Goal: Information Seeking & Learning: Learn about a topic

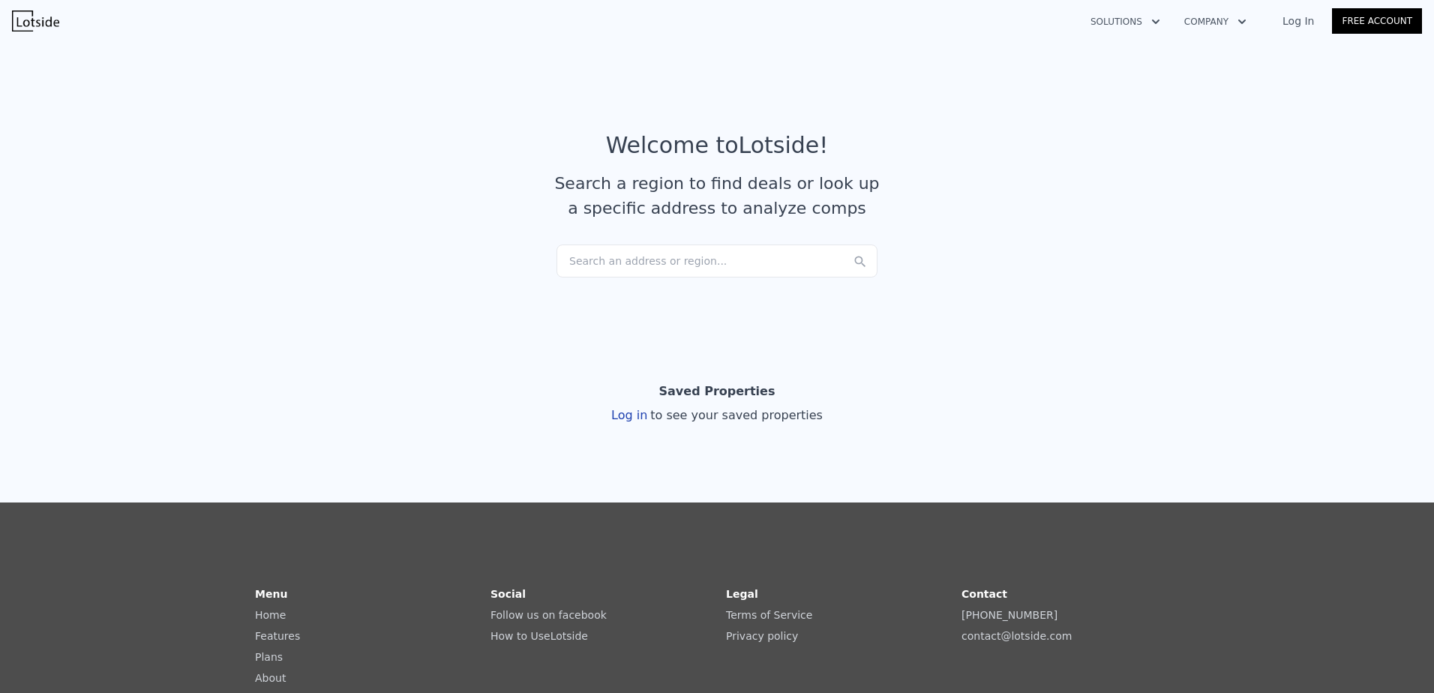
click at [605, 263] on div "Search an address or region..." at bounding box center [717, 261] width 321 height 33
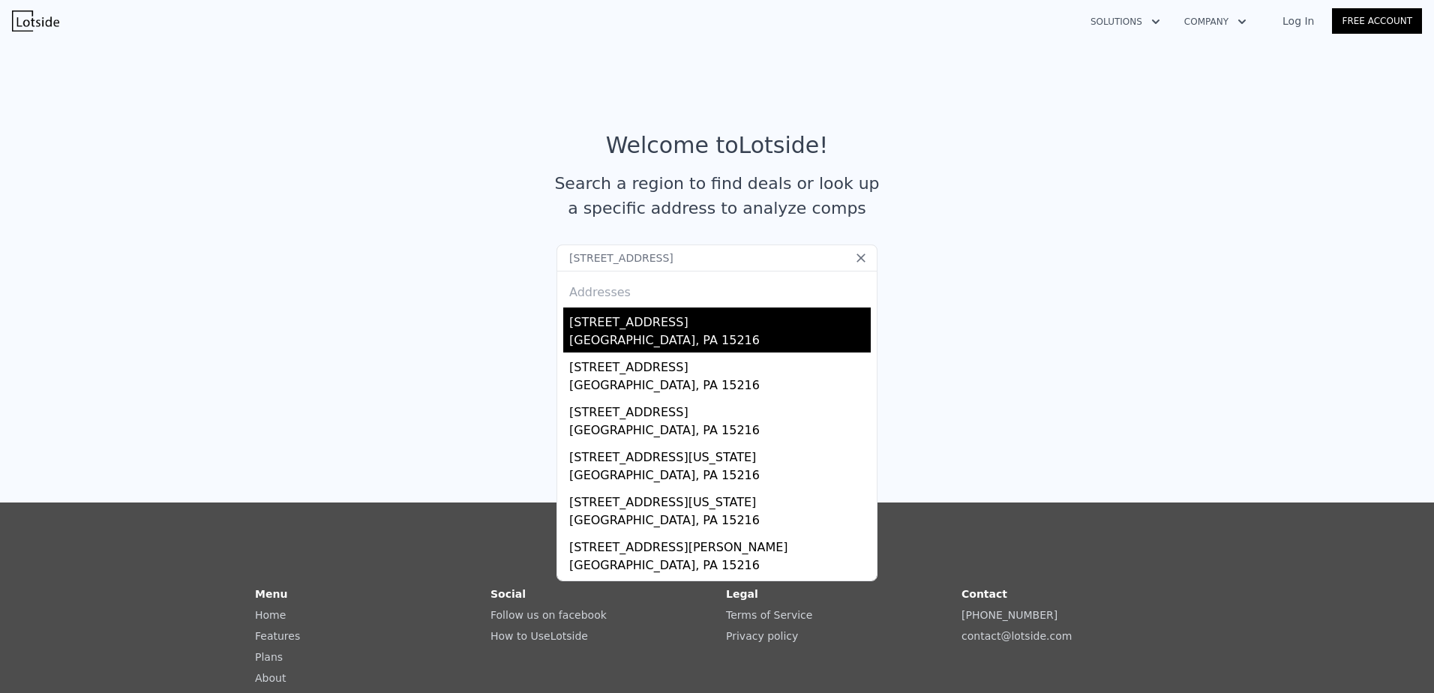
type input "1106 dormont ave"
click at [628, 327] on div "[STREET_ADDRESS]" at bounding box center [720, 320] width 302 height 24
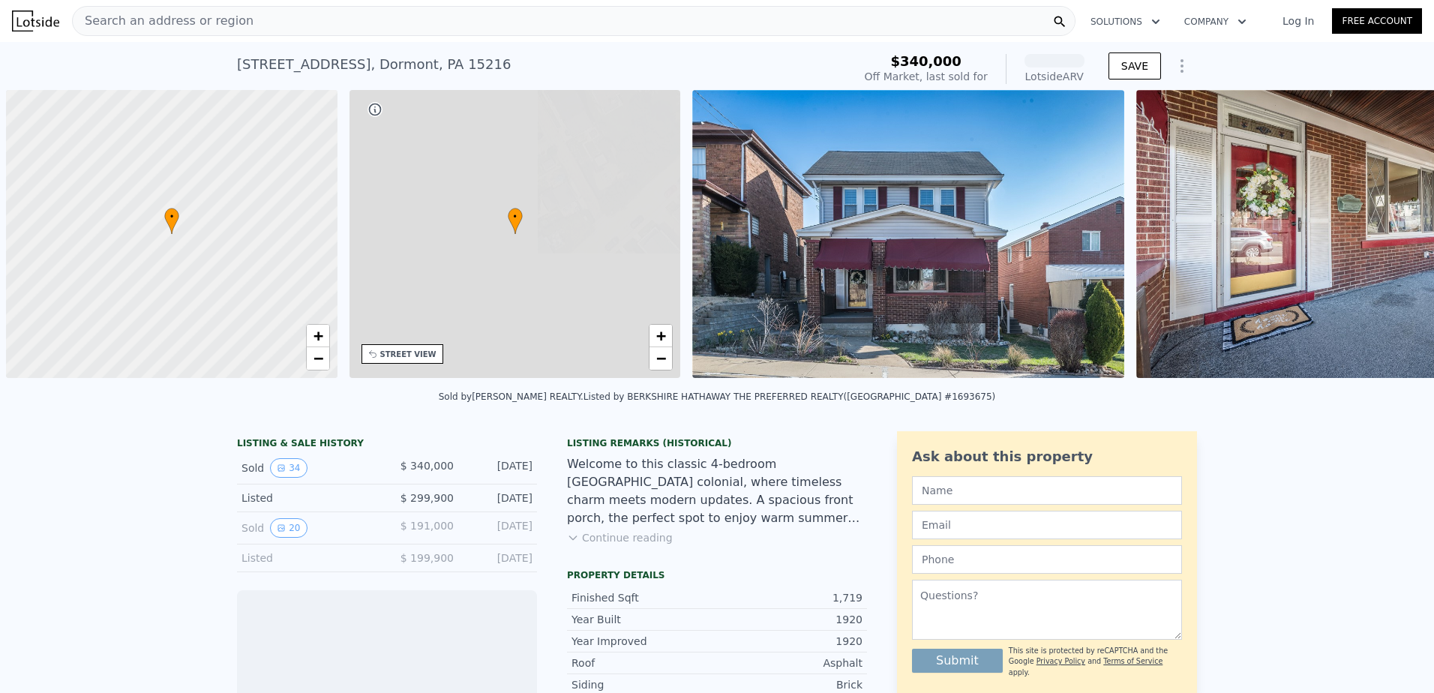
scroll to position [0, 6]
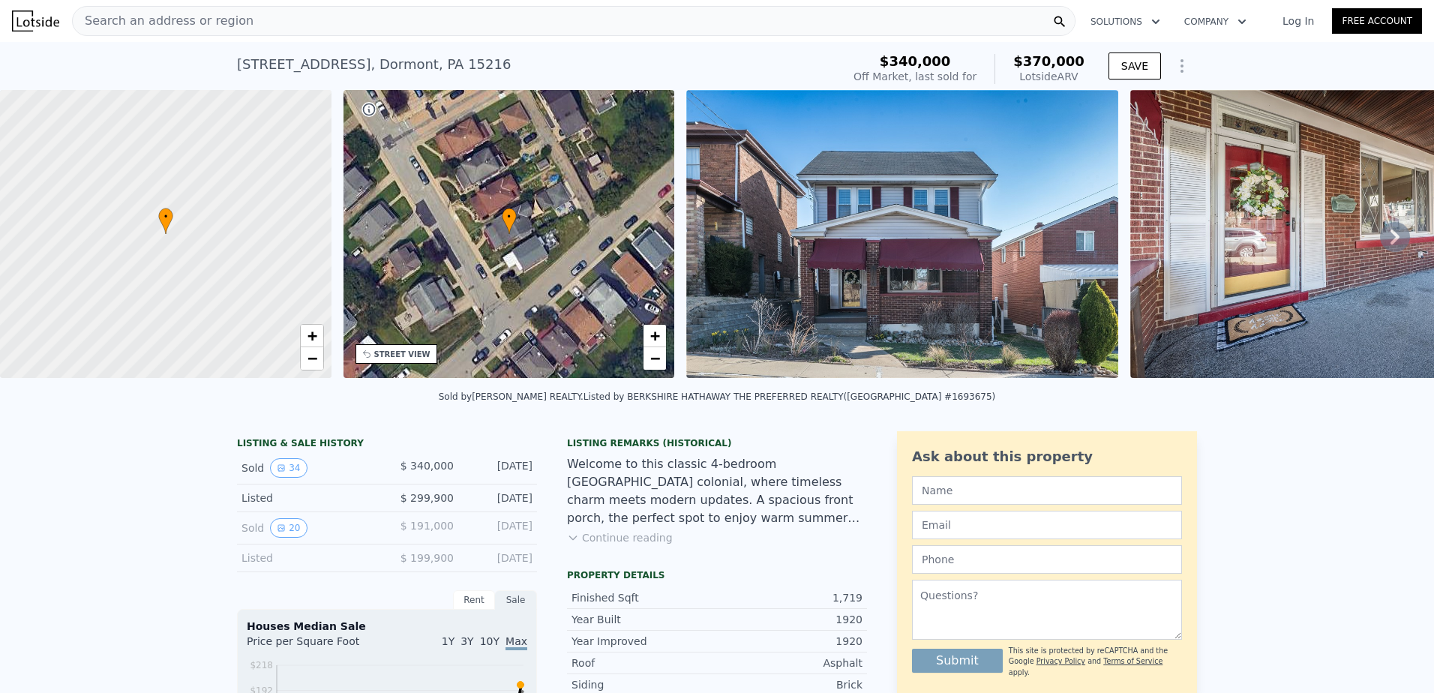
click at [531, 304] on div "• + −" at bounding box center [510, 234] width 332 height 288
click at [406, 359] on div "STREET VIEW" at bounding box center [402, 354] width 56 height 11
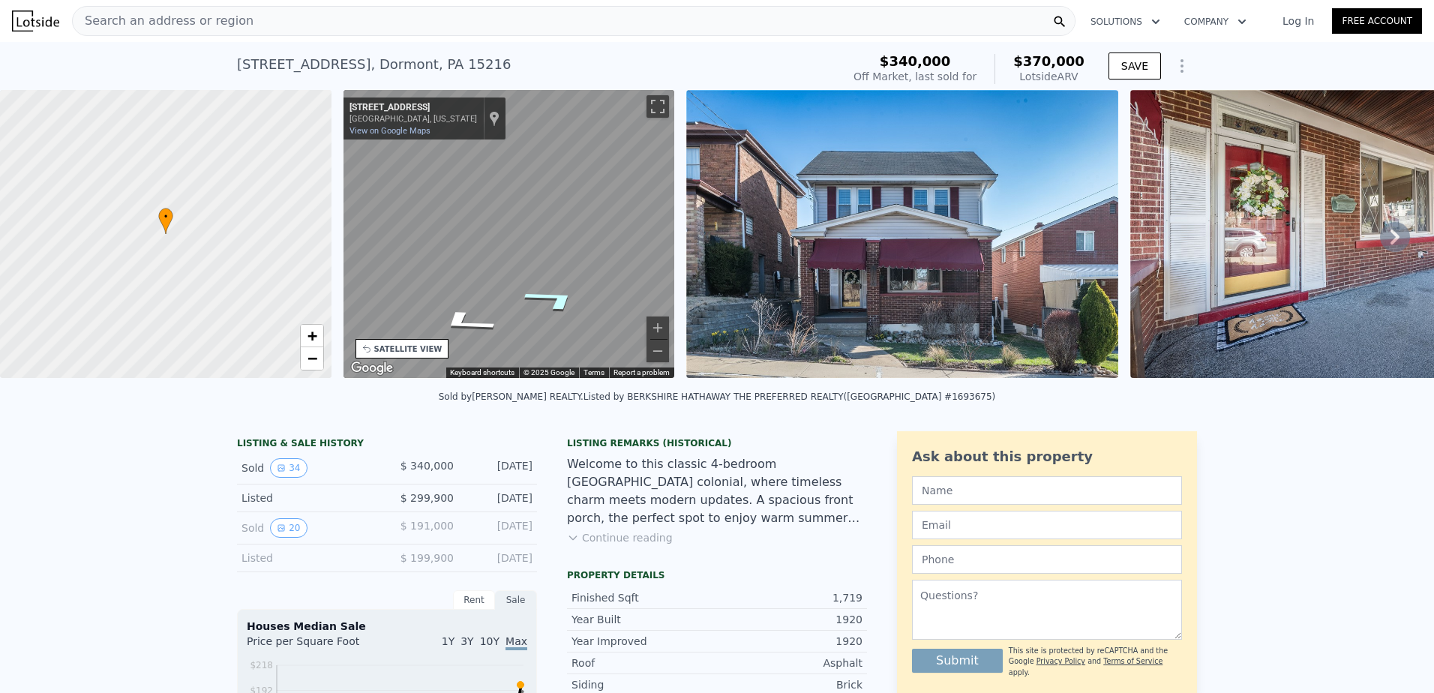
click at [563, 295] on icon "Go Southeast, Dormont Ave" at bounding box center [553, 299] width 109 height 36
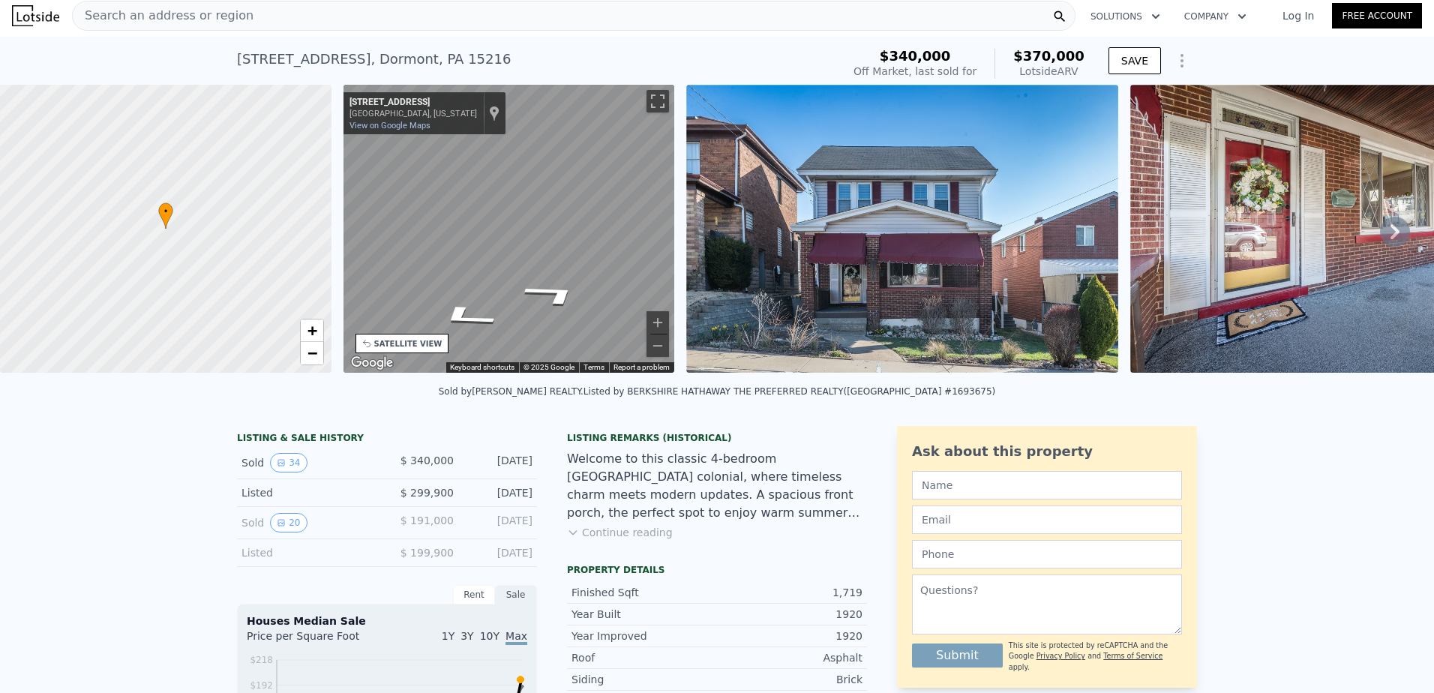
scroll to position [0, 0]
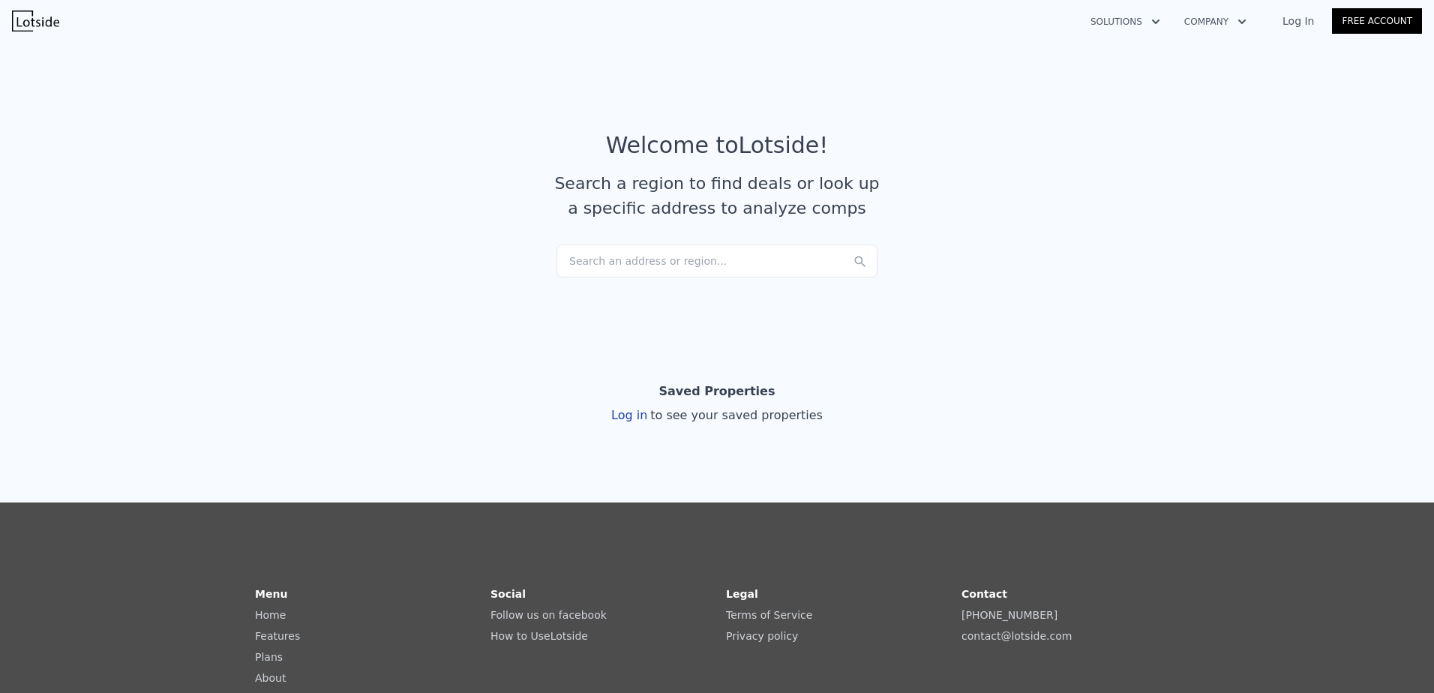
click at [595, 262] on div "Search an address or region..." at bounding box center [717, 261] width 321 height 33
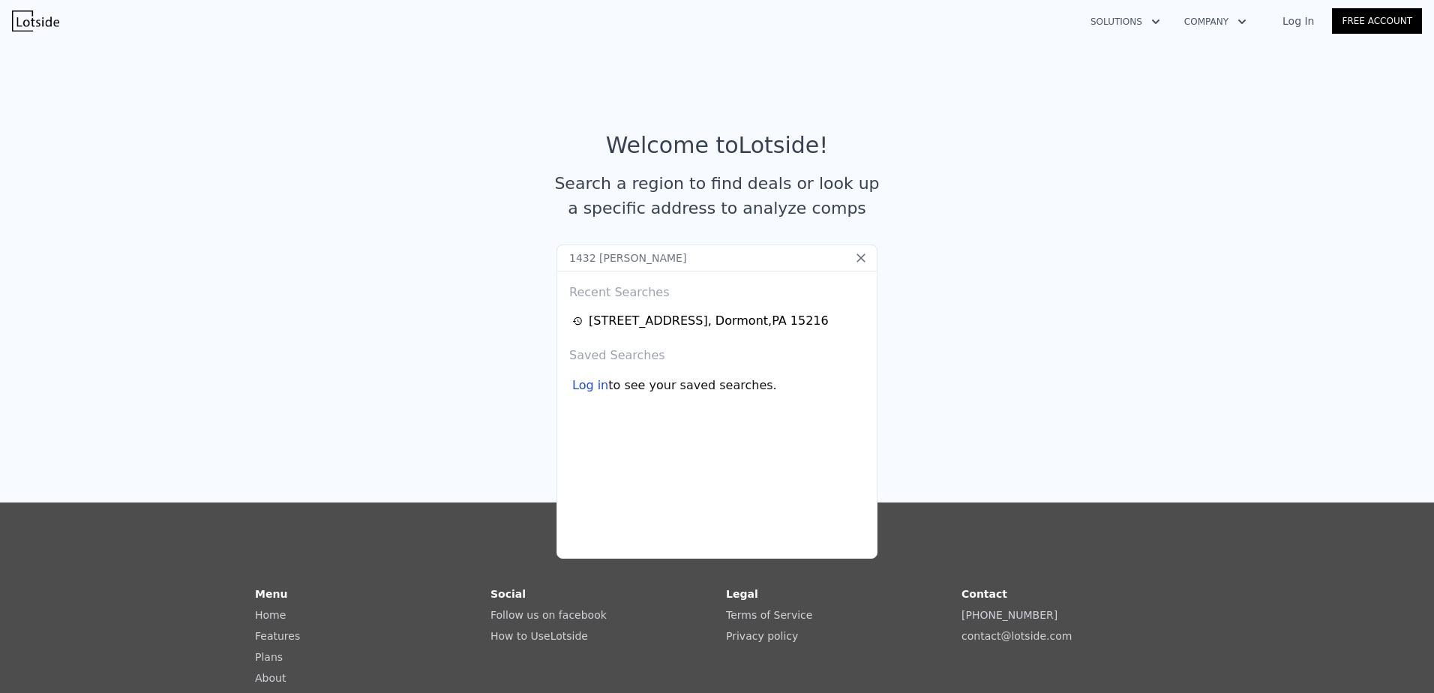
click at [620, 257] on input "1432 kelton" at bounding box center [717, 258] width 321 height 27
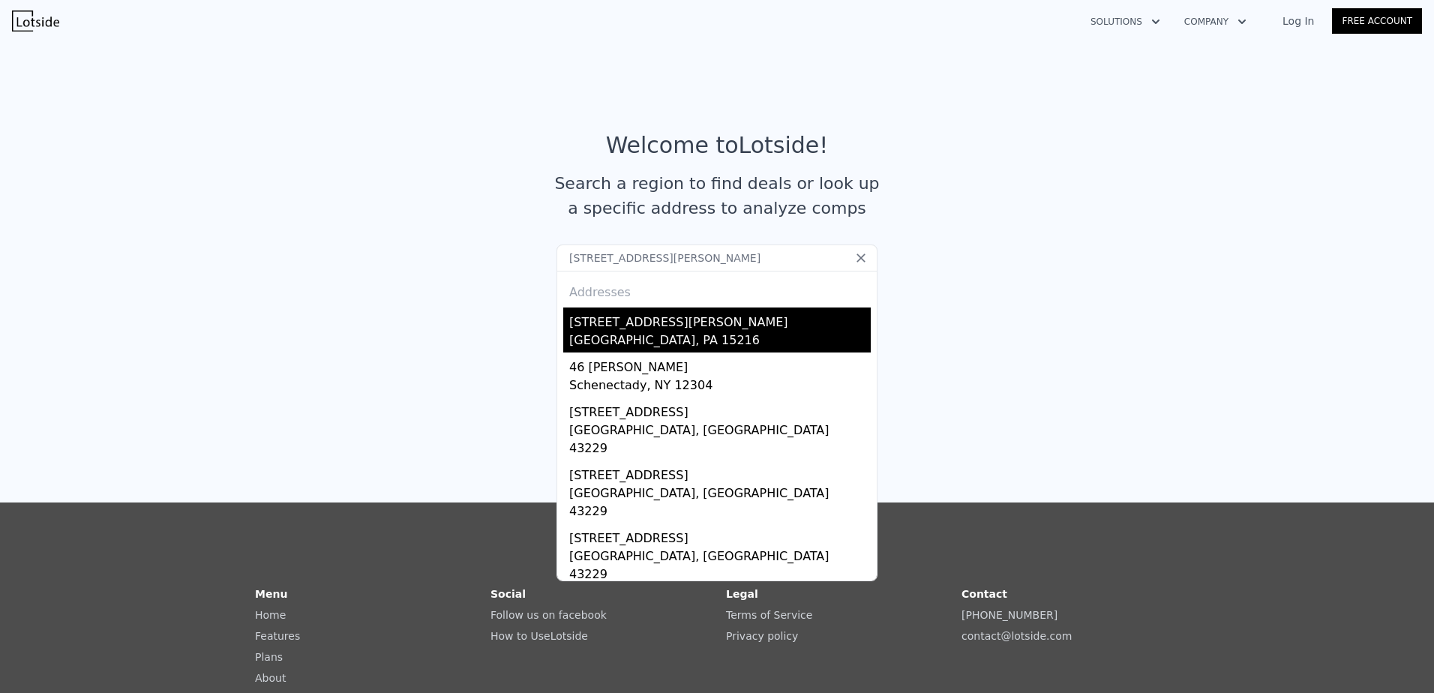
type input "1432 kelton ave"
click at [618, 322] on div "[STREET_ADDRESS][PERSON_NAME]" at bounding box center [720, 320] width 302 height 24
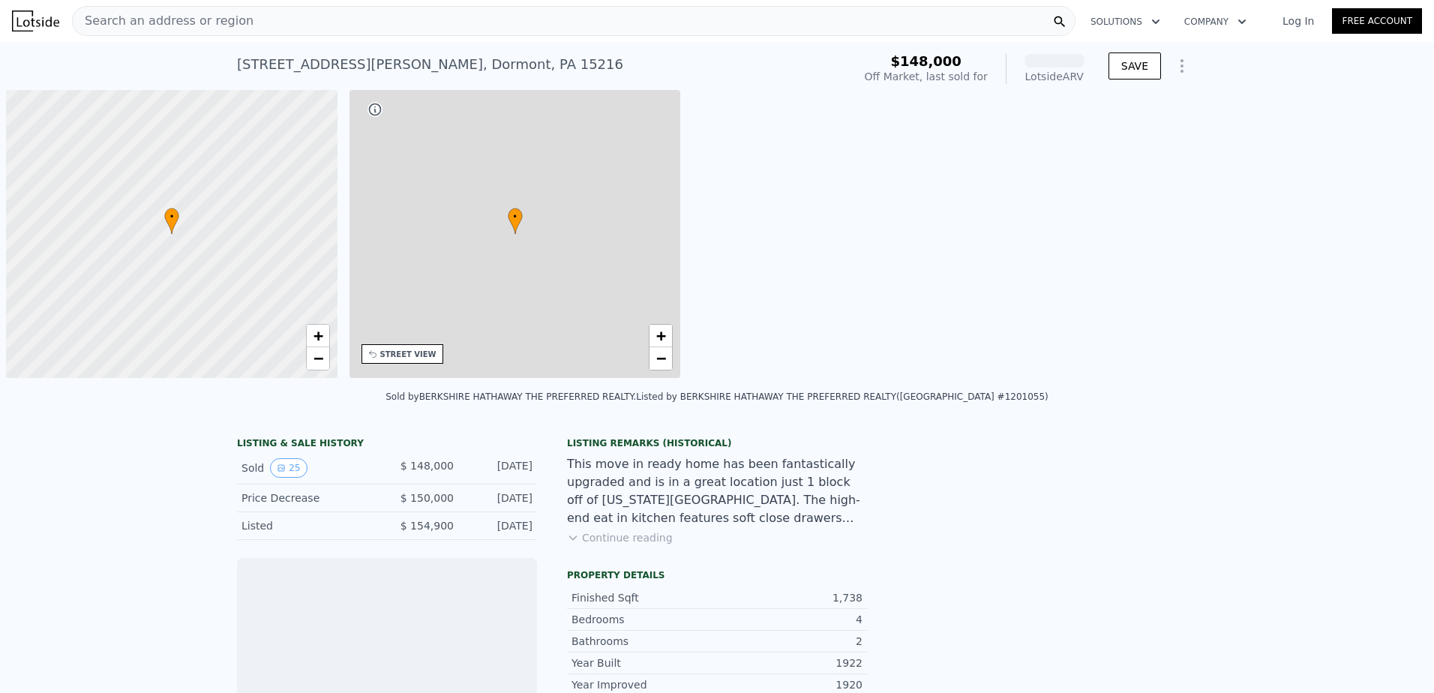
scroll to position [0, 6]
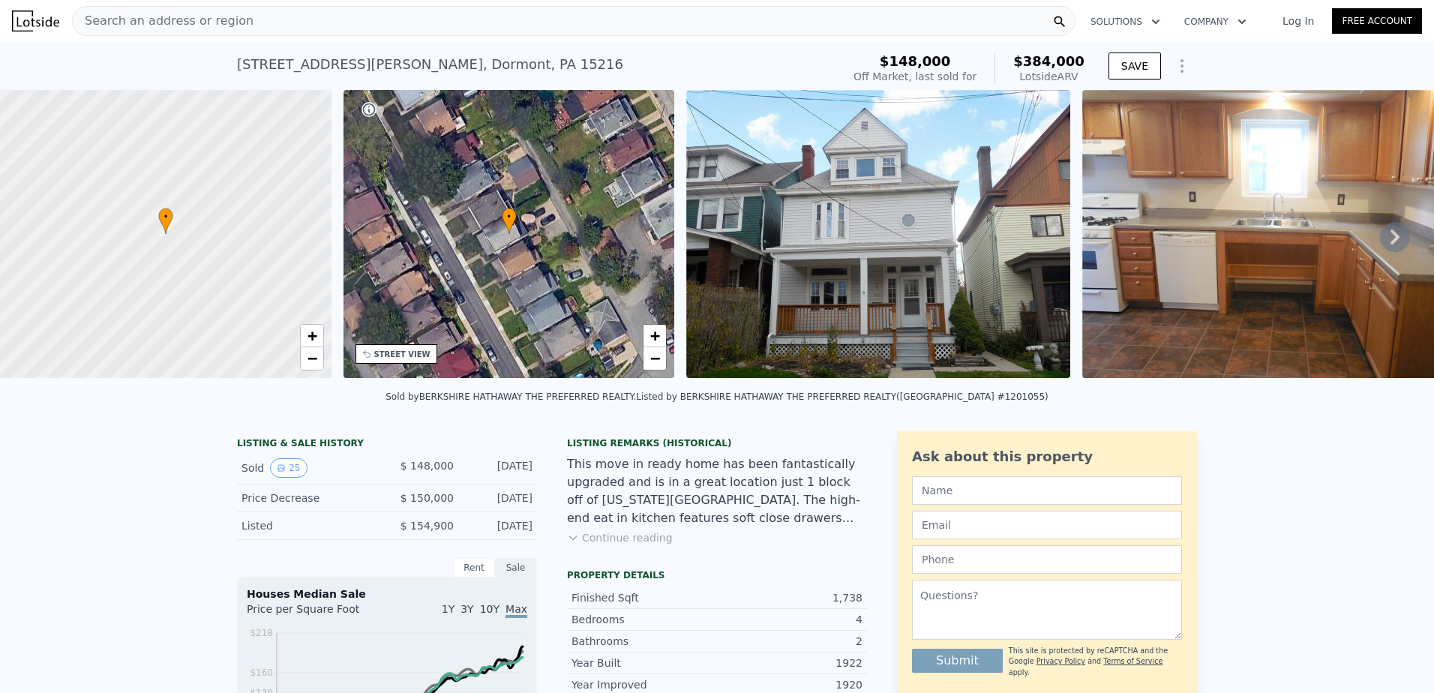
click at [1380, 242] on icon at bounding box center [1395, 237] width 30 height 30
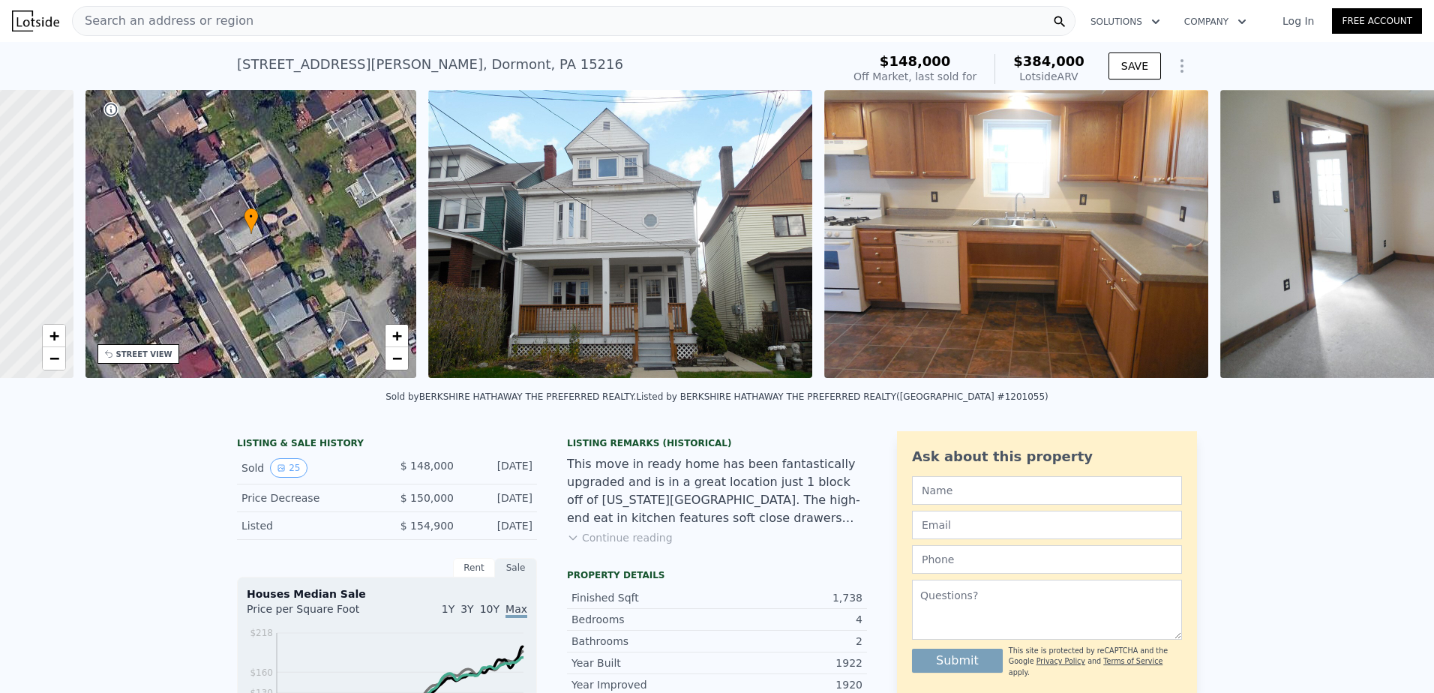
scroll to position [0, 350]
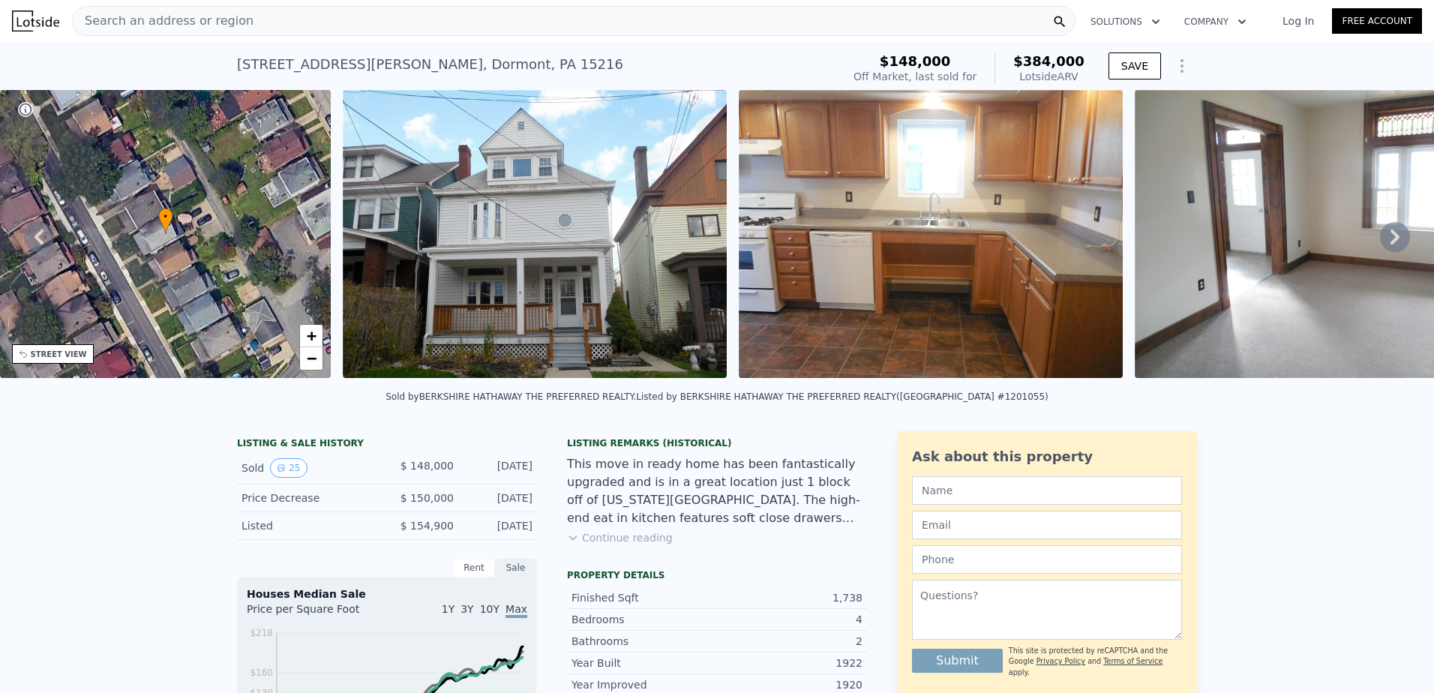
click at [1380, 245] on icon at bounding box center [1395, 237] width 30 height 30
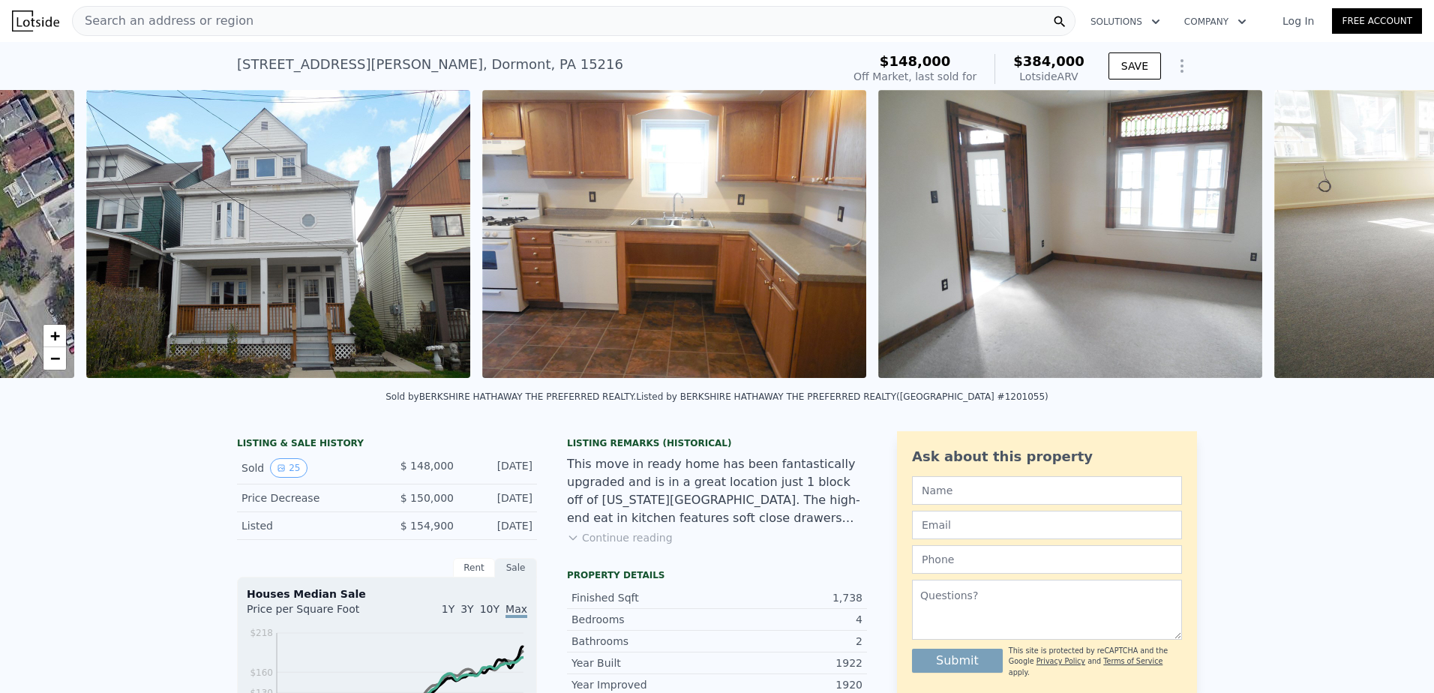
scroll to position [0, 686]
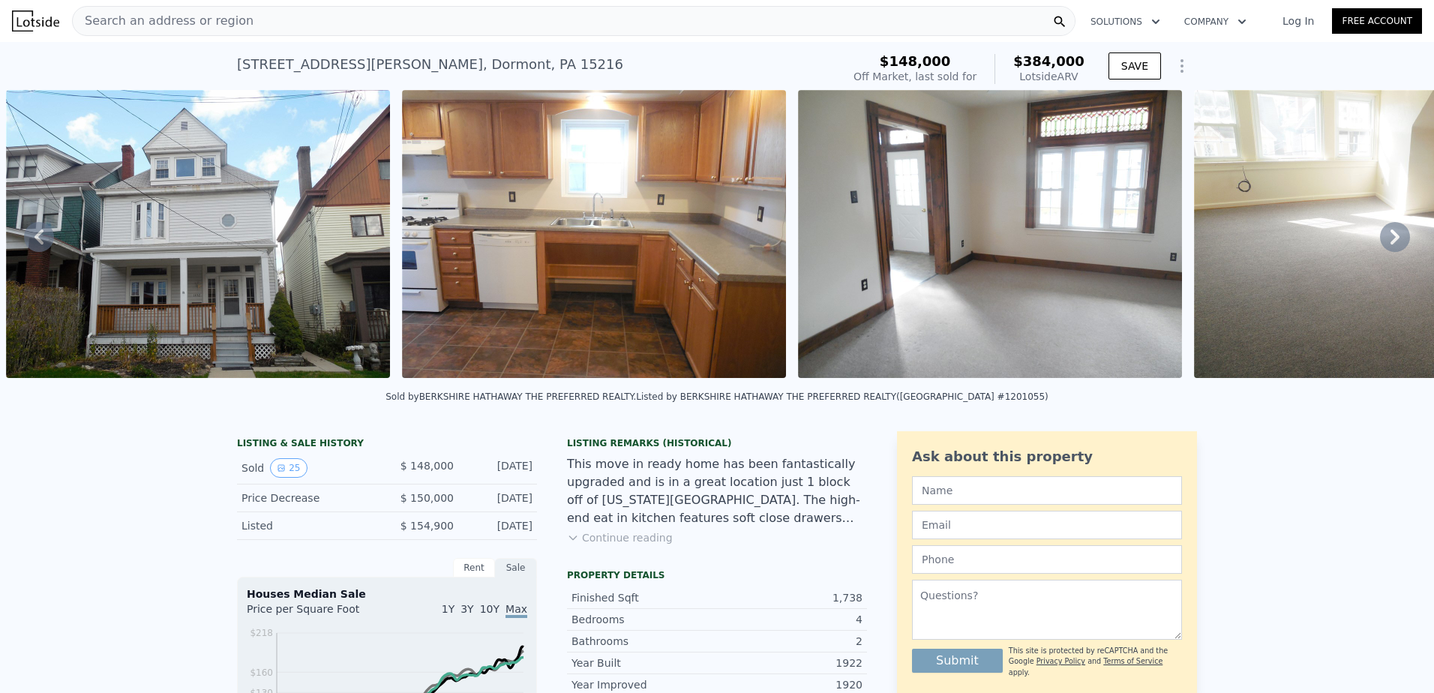
click at [1380, 245] on icon at bounding box center [1395, 237] width 30 height 30
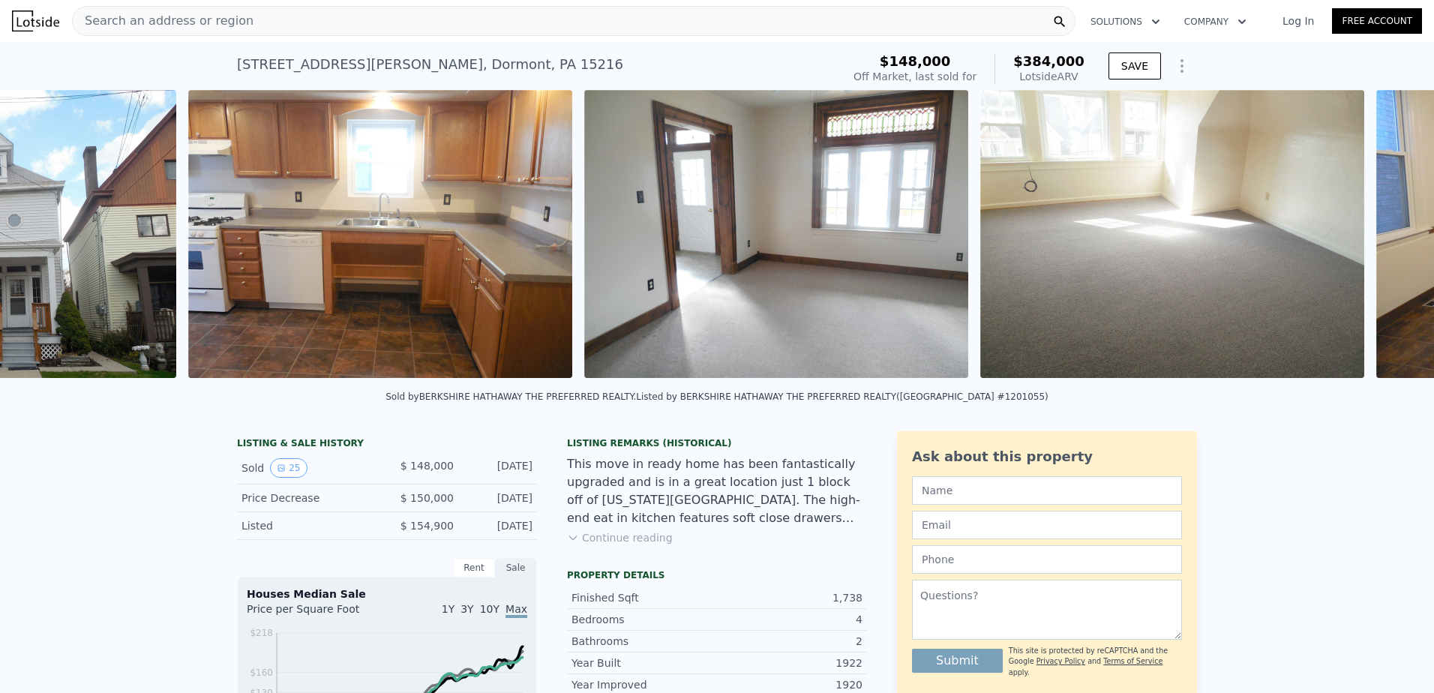
scroll to position [0, 1083]
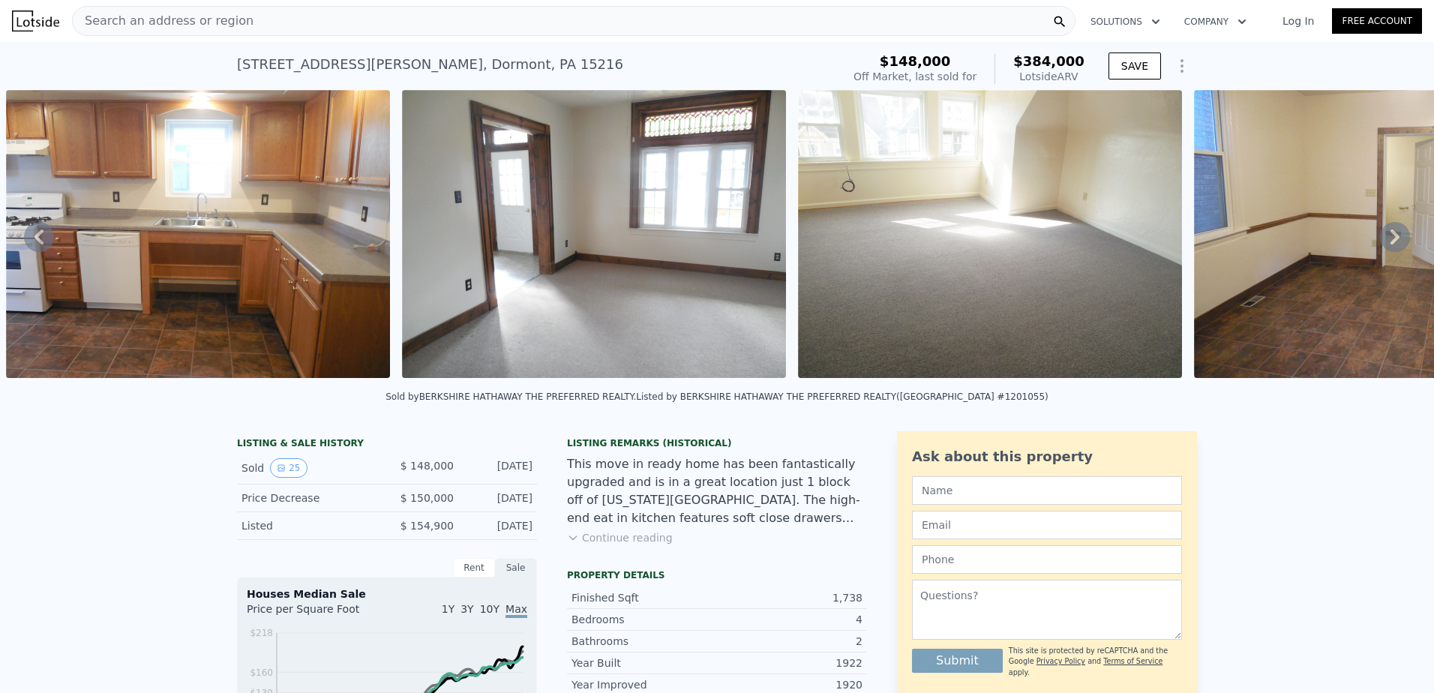
click at [1380, 245] on icon at bounding box center [1395, 237] width 30 height 30
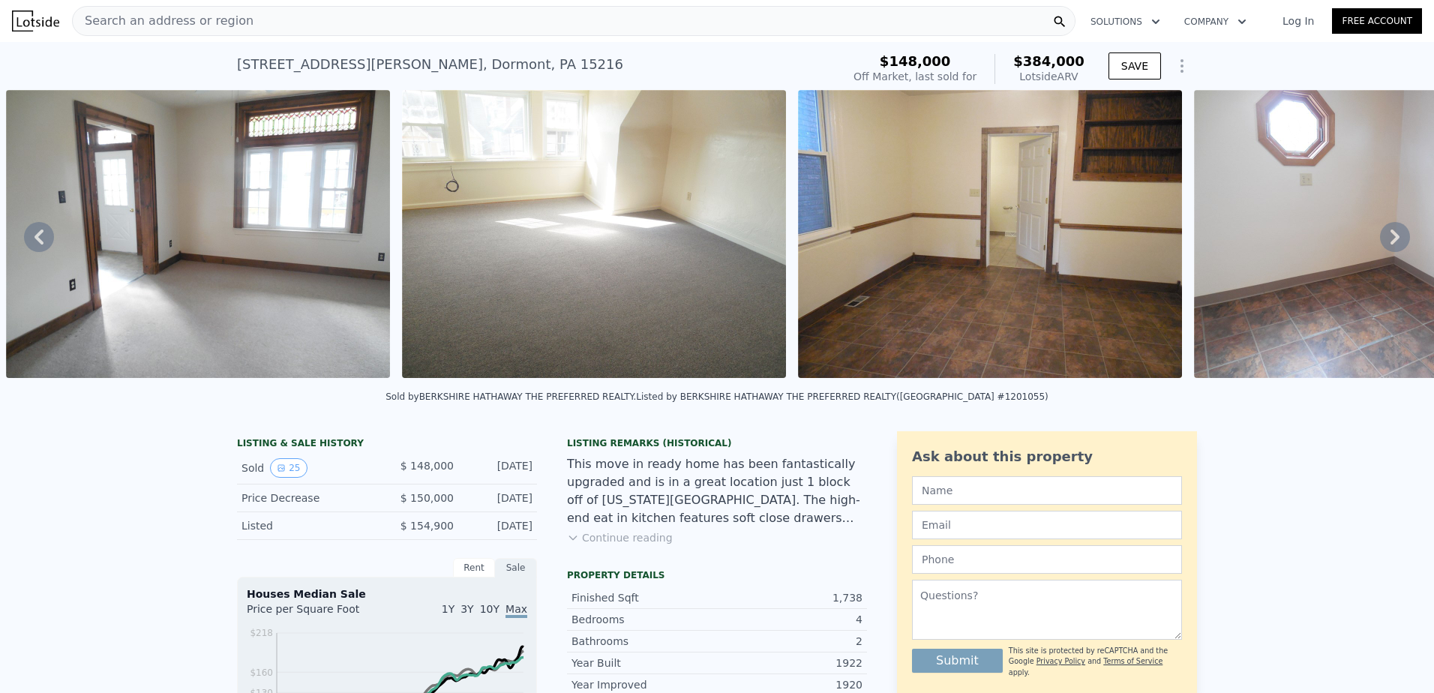
click at [1380, 245] on icon at bounding box center [1395, 237] width 30 height 30
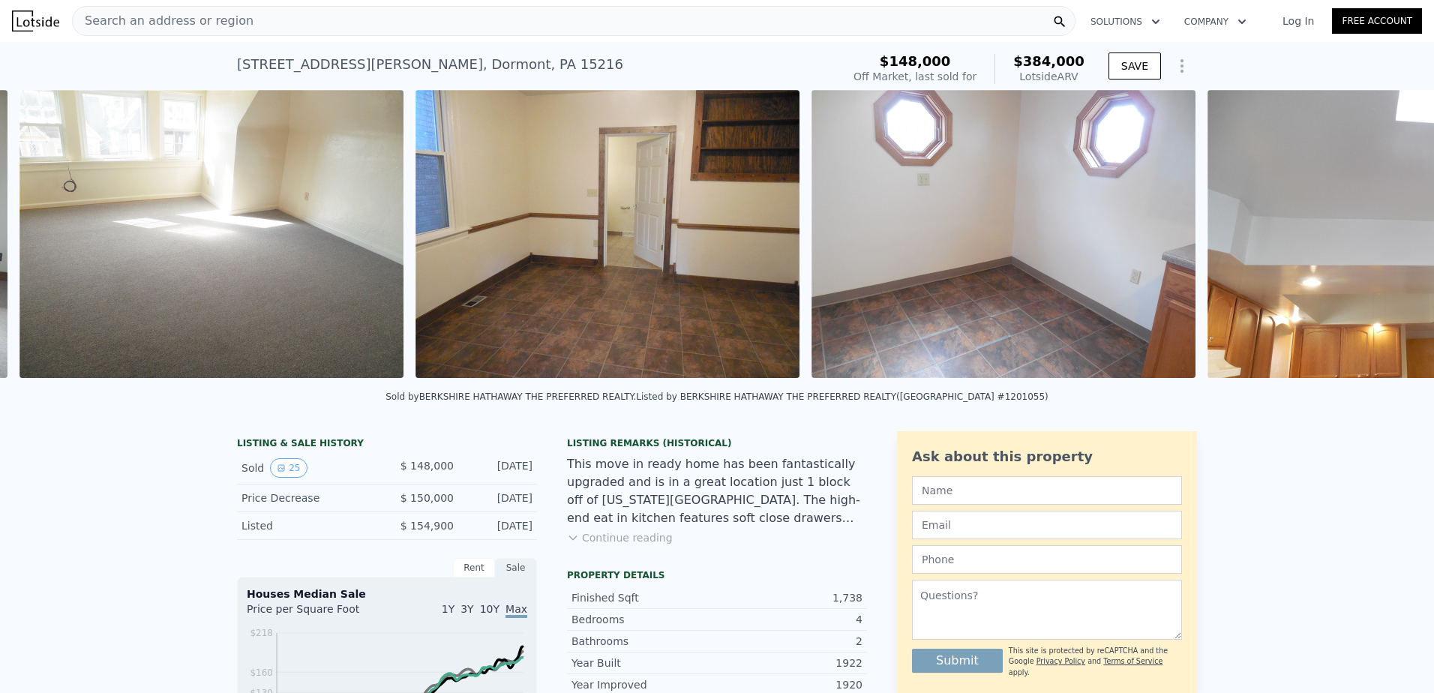
scroll to position [0, 1875]
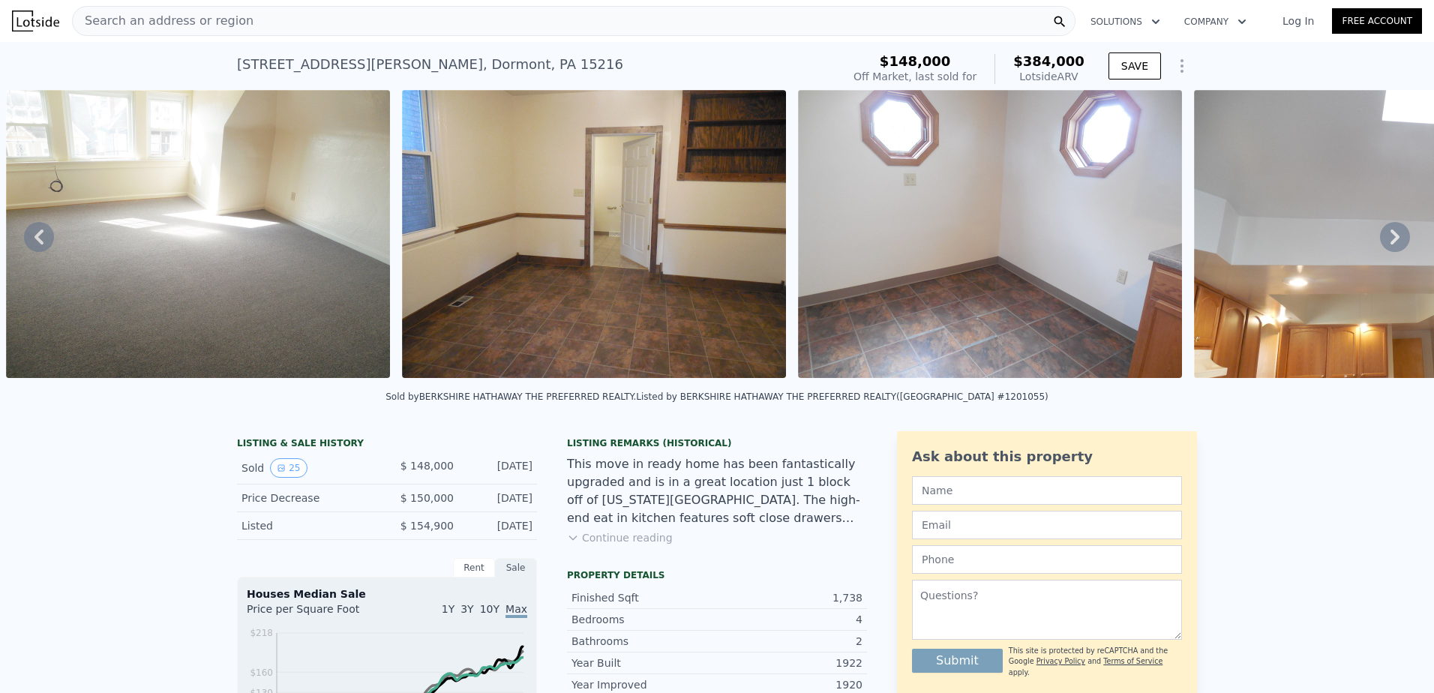
click at [1380, 245] on icon at bounding box center [1395, 237] width 30 height 30
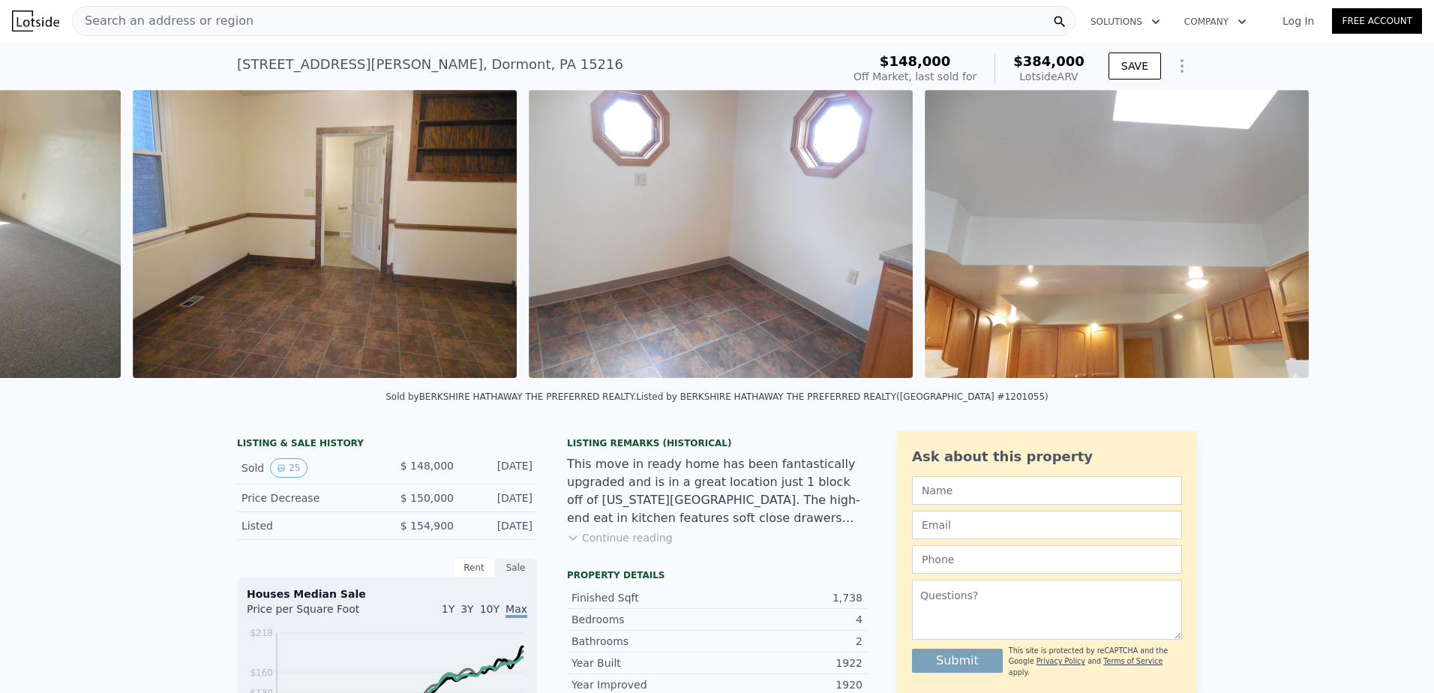
scroll to position [0, 2271]
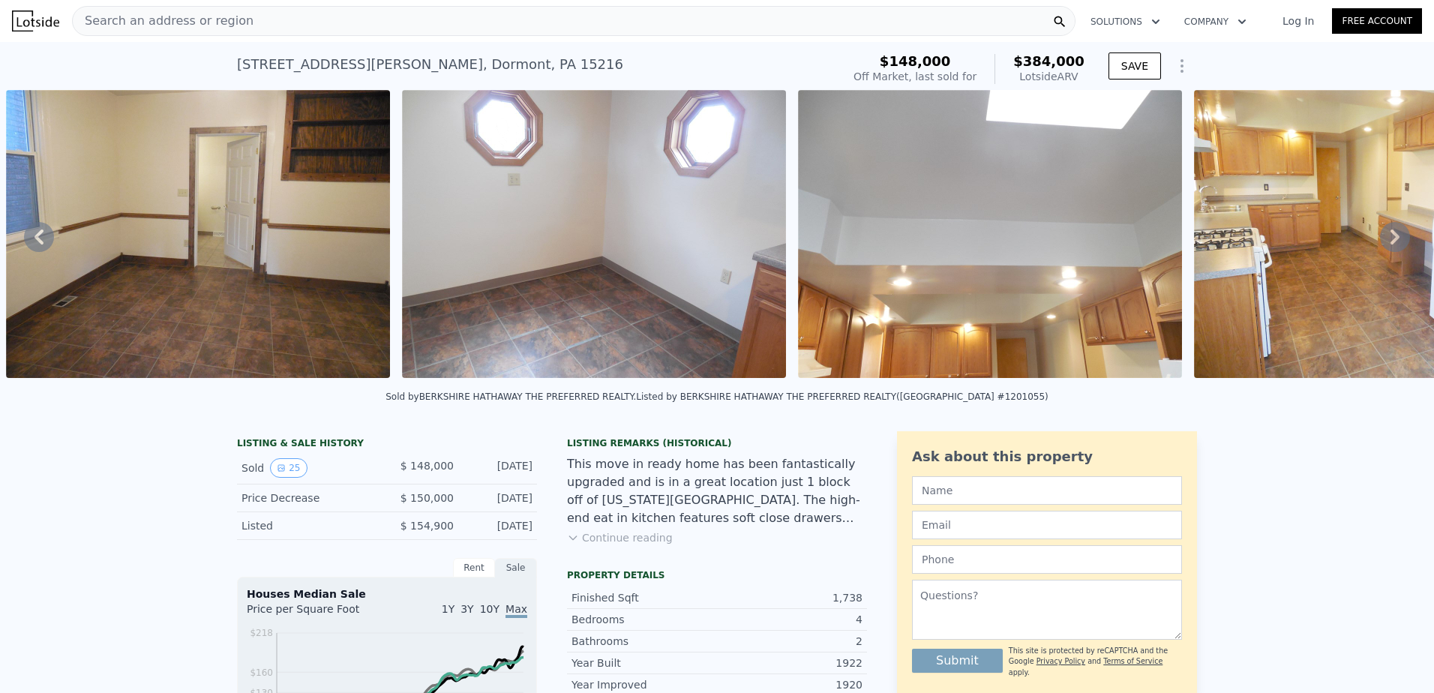
click at [1380, 245] on icon at bounding box center [1395, 237] width 30 height 30
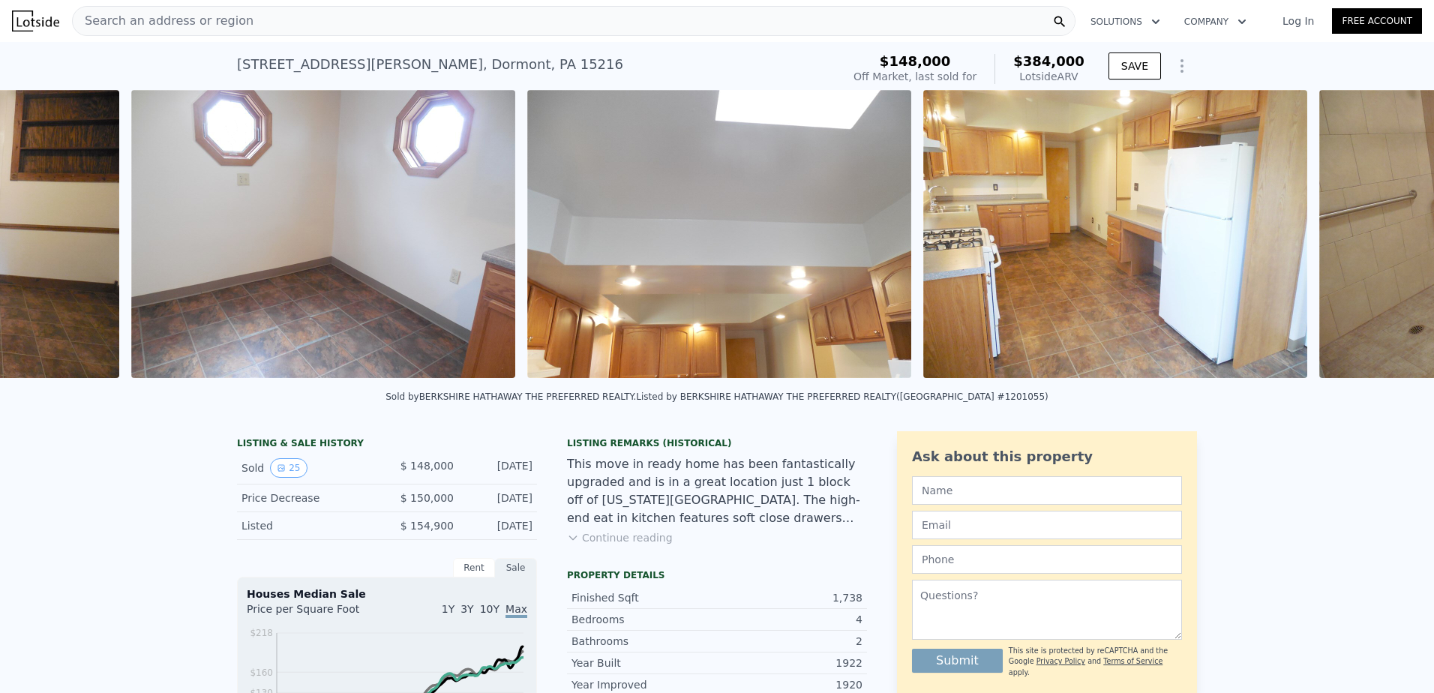
scroll to position [0, 2667]
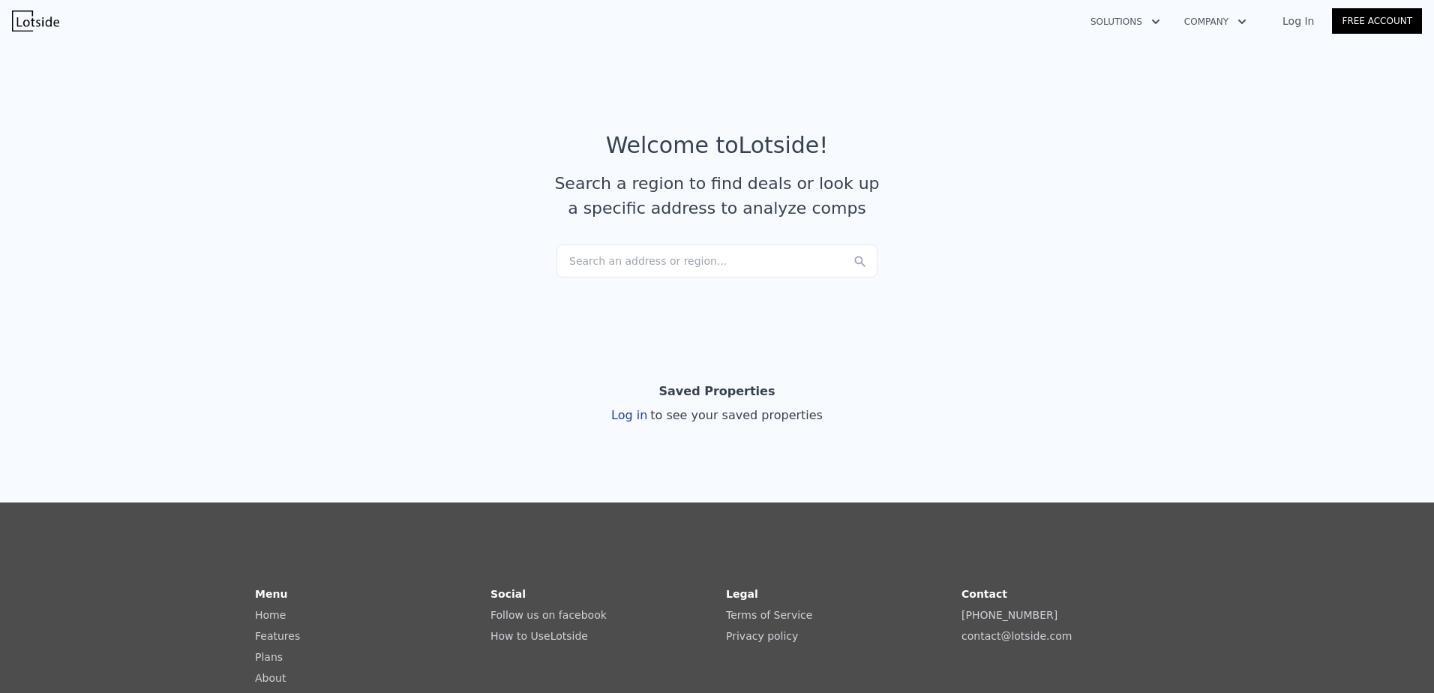
click at [611, 260] on div "Search an address or region..." at bounding box center [717, 261] width 321 height 33
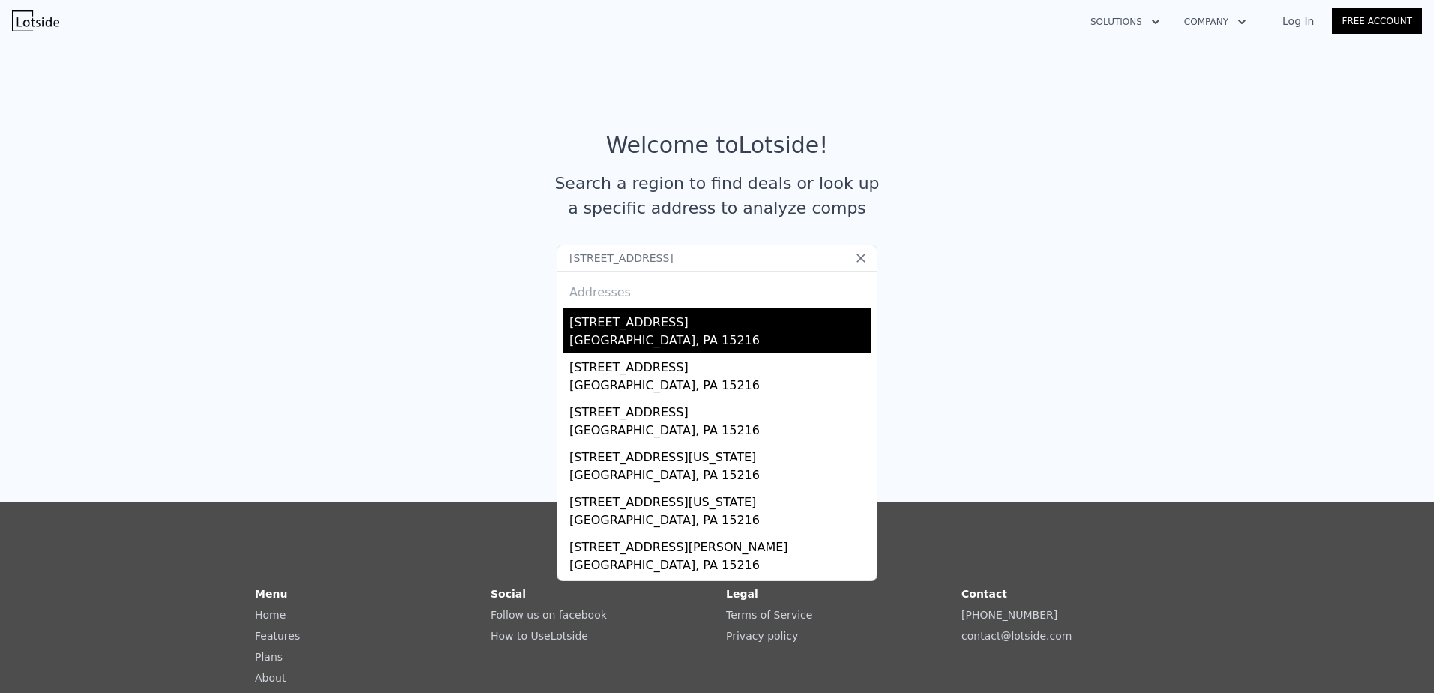
type input "[STREET_ADDRESS]"
click at [632, 328] on div "[STREET_ADDRESS]" at bounding box center [720, 320] width 302 height 24
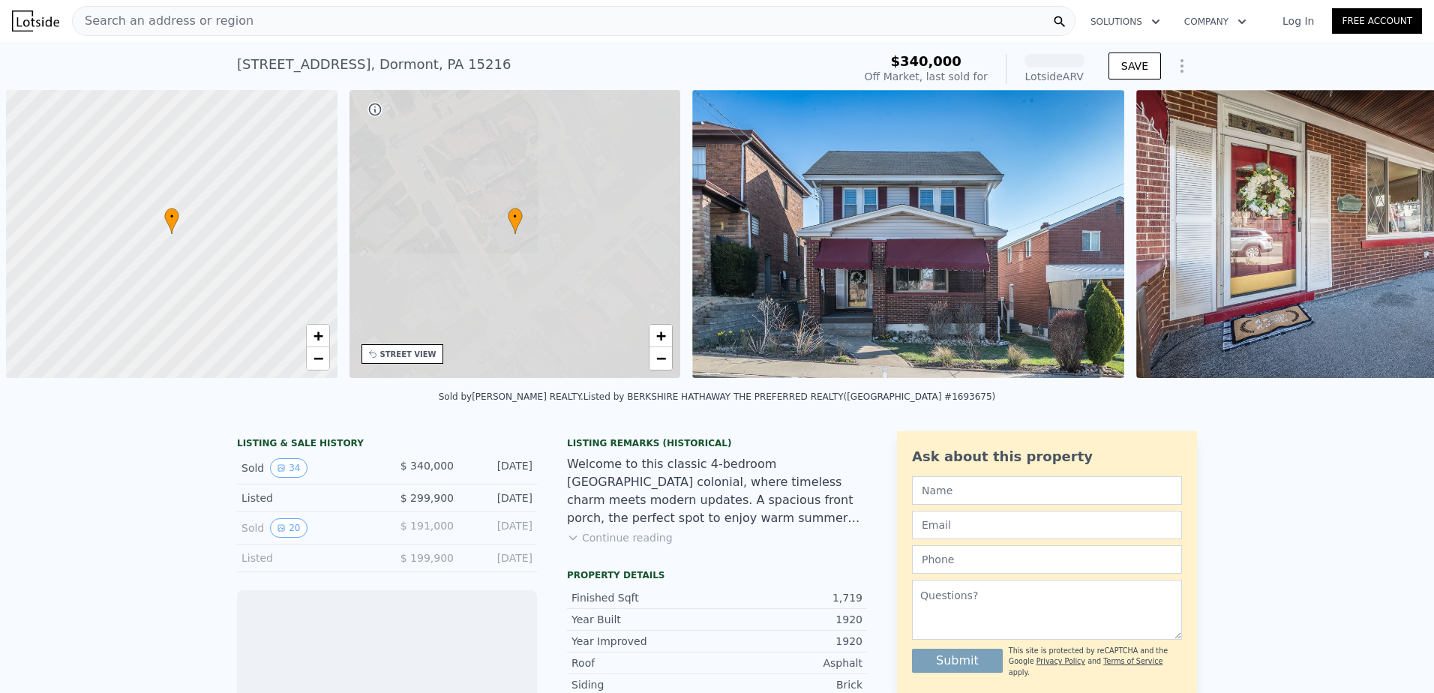
scroll to position [0, 6]
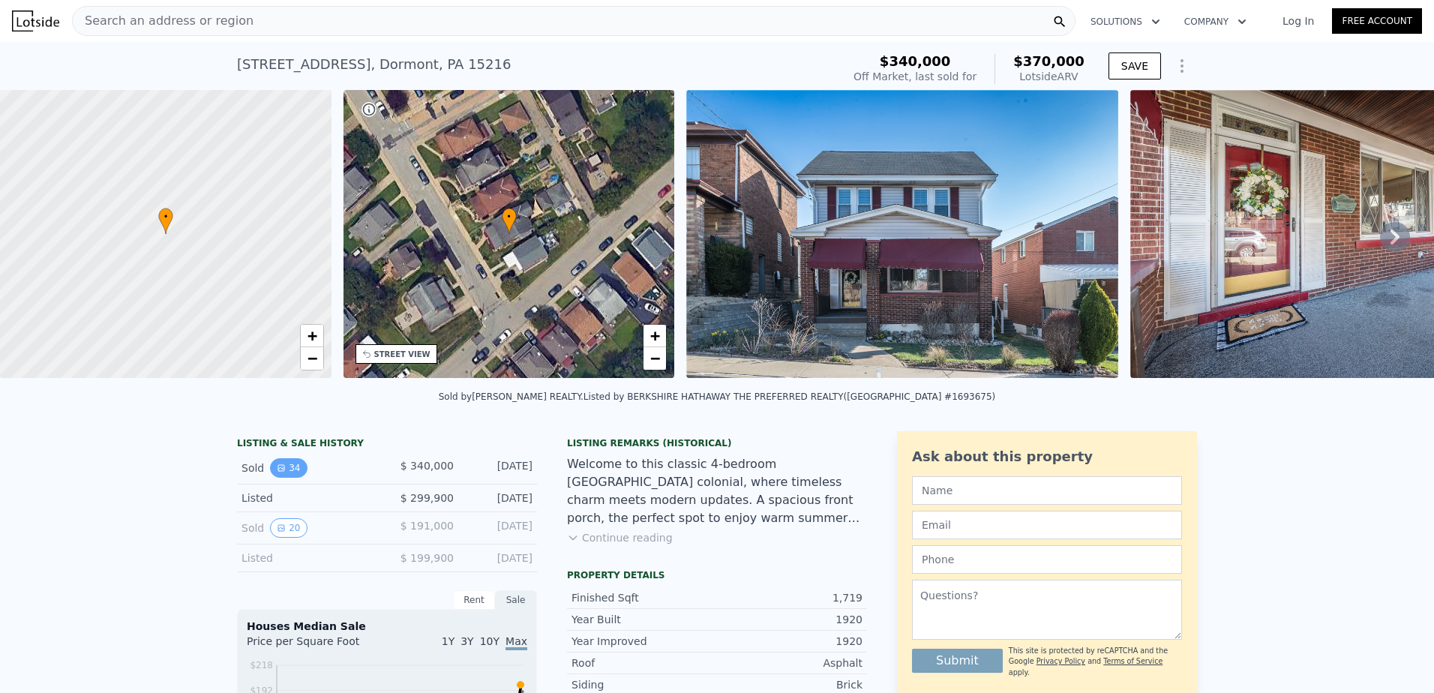
click at [285, 478] on button "34" at bounding box center [288, 468] width 37 height 20
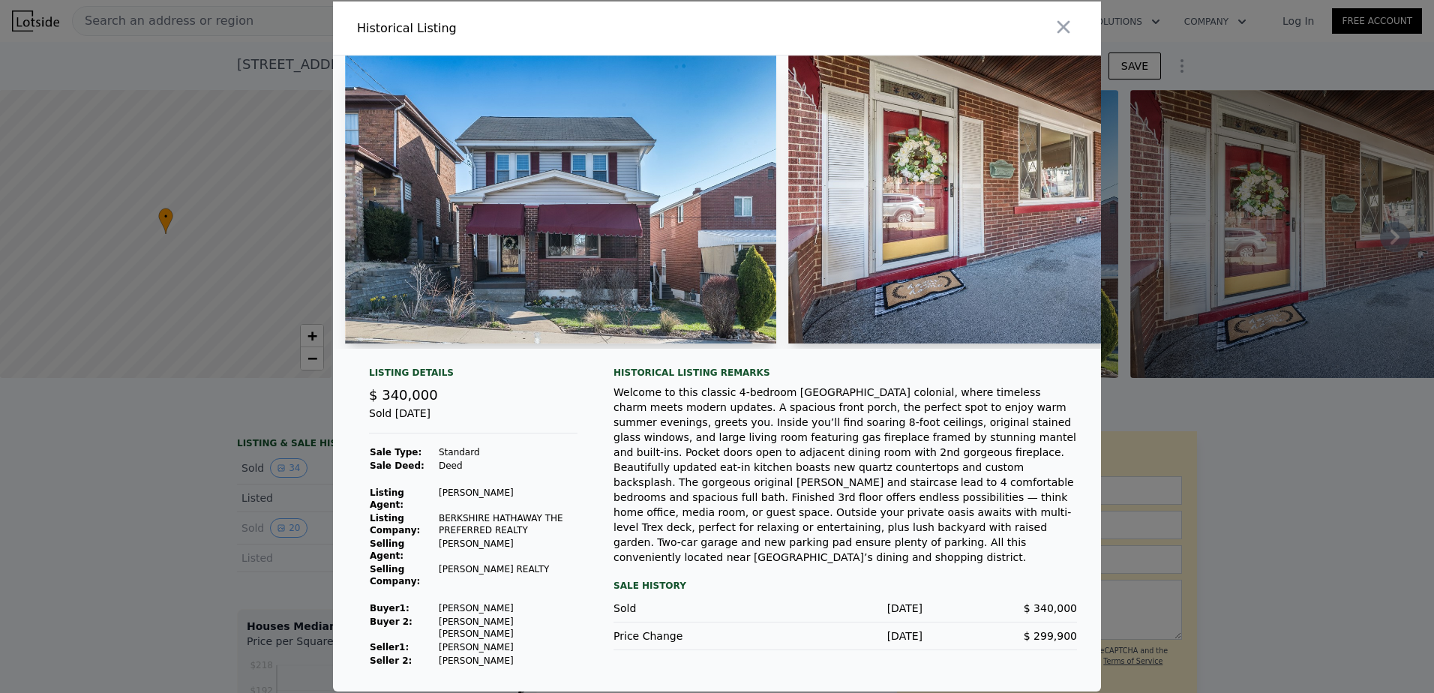
click at [201, 497] on div at bounding box center [717, 346] width 1434 height 693
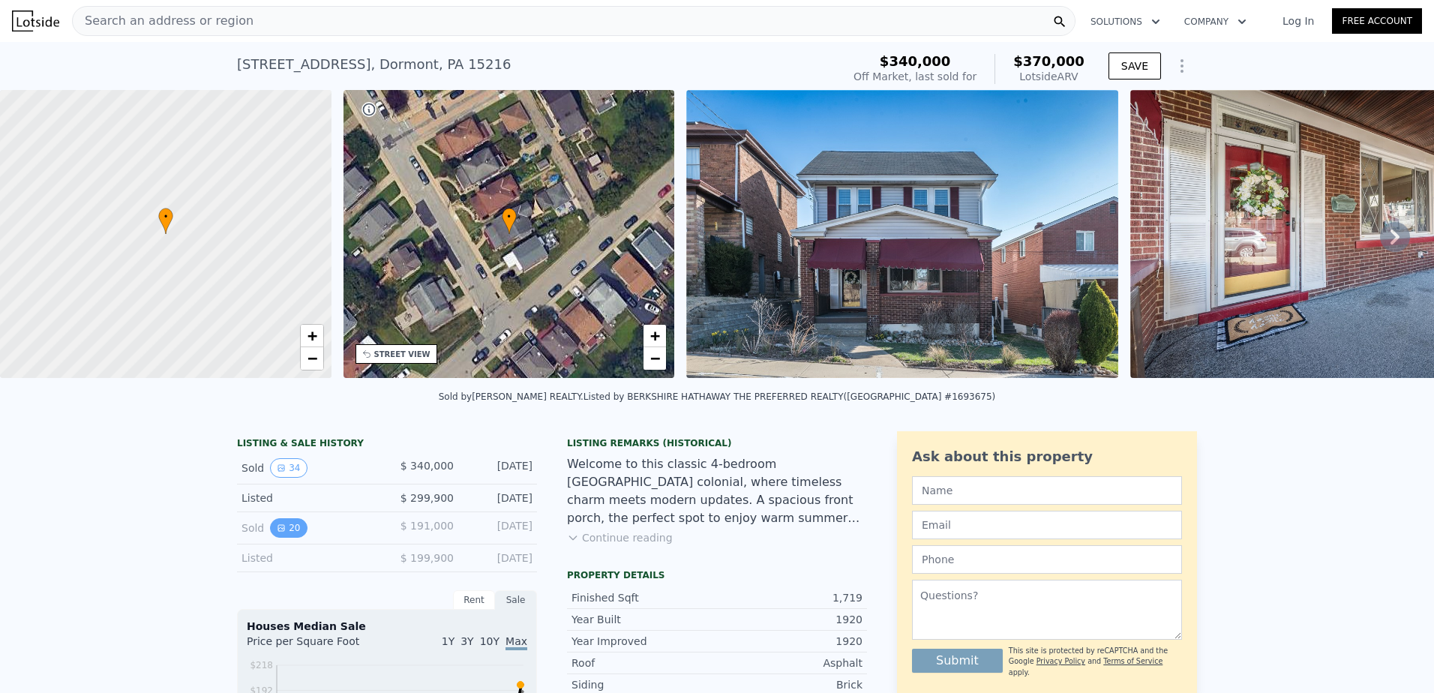
click at [281, 535] on button "20" at bounding box center [288, 528] width 37 height 20
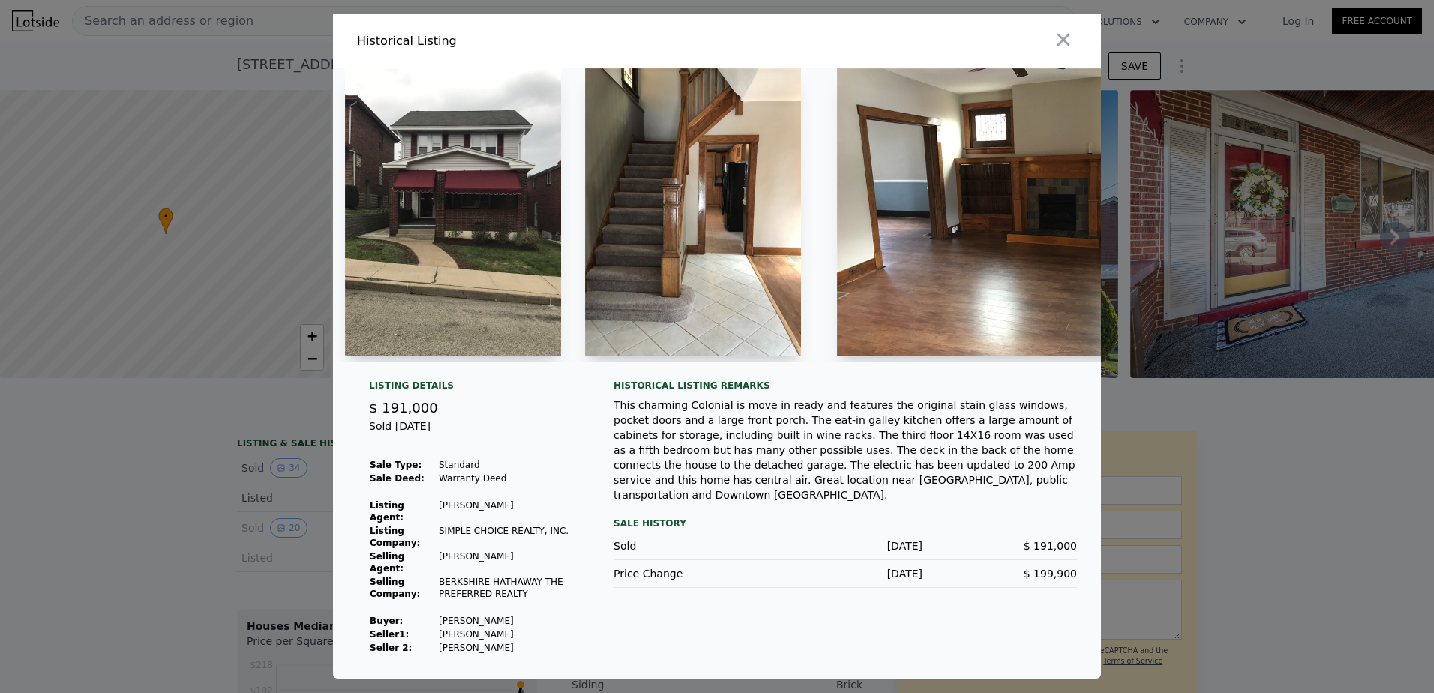
click at [436, 296] on img at bounding box center [453, 212] width 216 height 288
click at [1050, 302] on img at bounding box center [1029, 212] width 384 height 288
drag, startPoint x: 1050, startPoint y: 302, endPoint x: 878, endPoint y: 319, distance: 172.7
click at [878, 319] on img at bounding box center [1029, 212] width 384 height 288
click at [1068, 44] on icon "button" at bounding box center [1064, 40] width 13 height 13
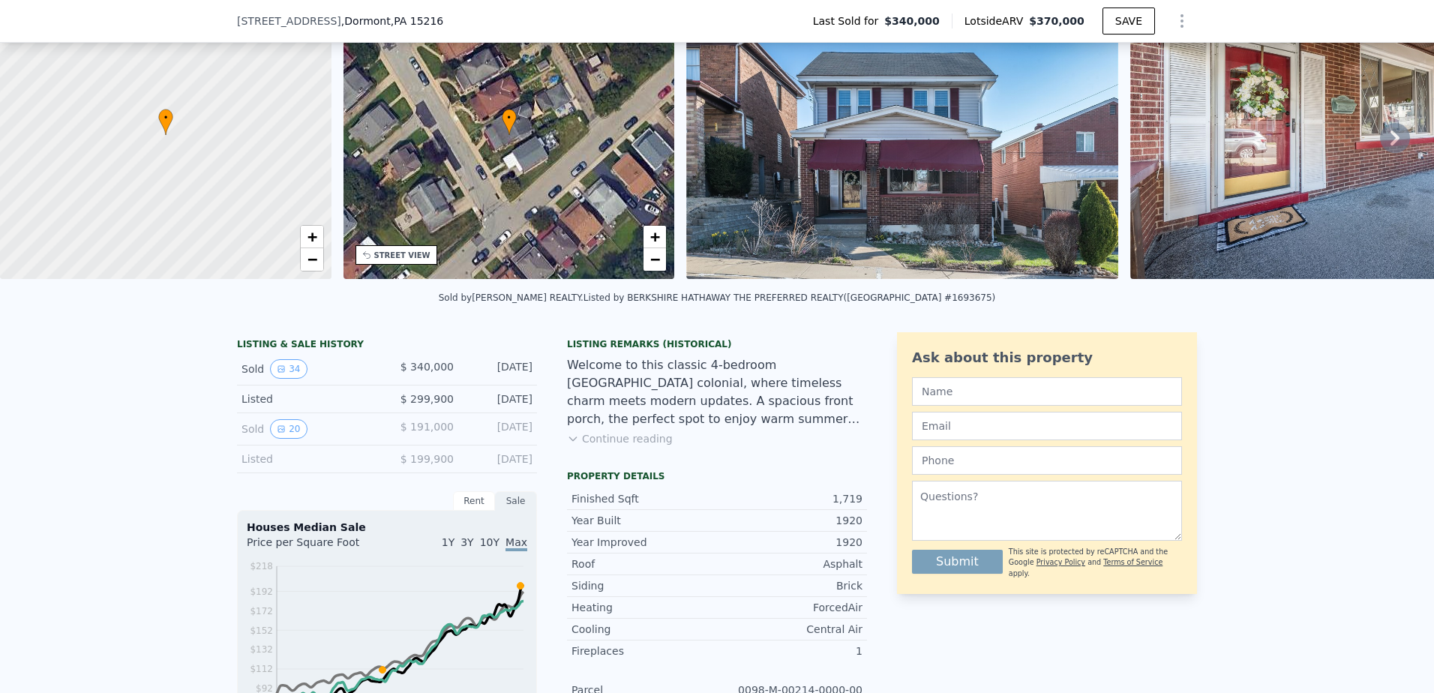
scroll to position [220, 0]
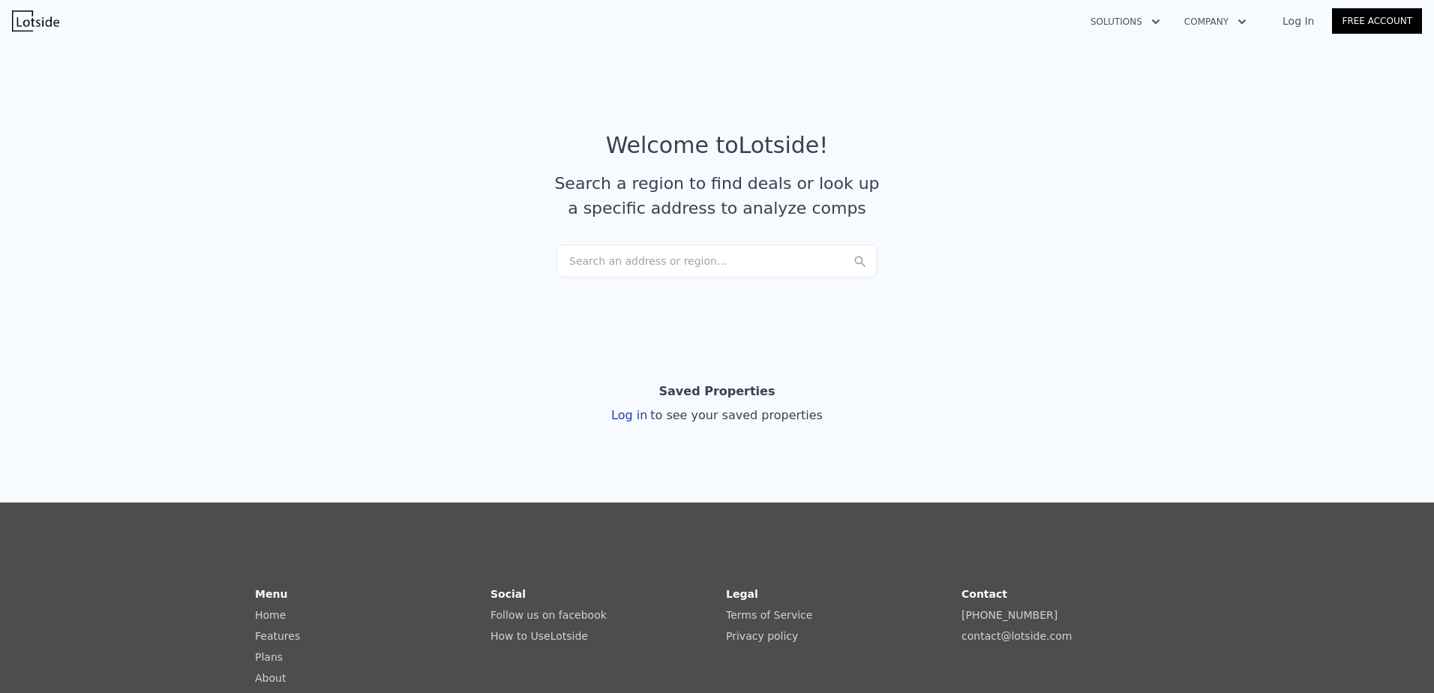
click at [599, 254] on div "Search an address or region..." at bounding box center [717, 261] width 321 height 33
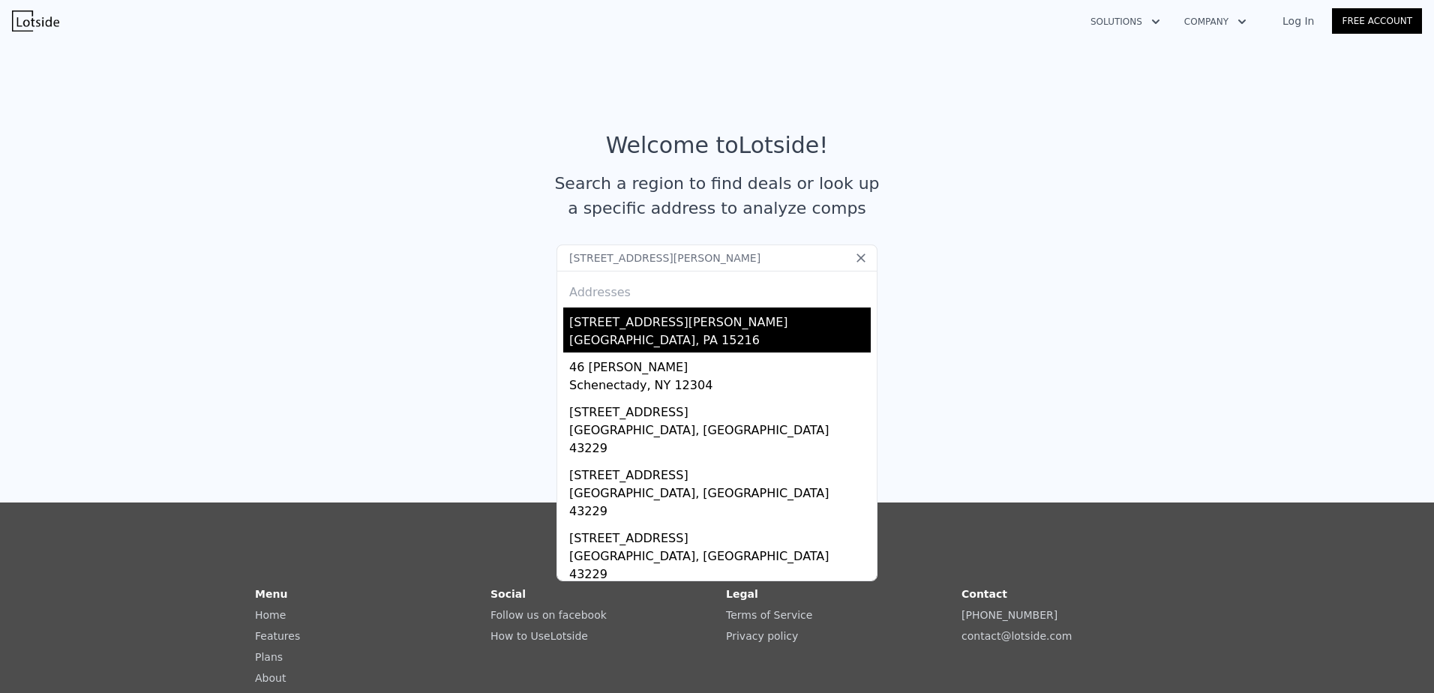
type input "[STREET_ADDRESS][PERSON_NAME]"
click at [627, 325] on div "[STREET_ADDRESS][PERSON_NAME]" at bounding box center [720, 320] width 302 height 24
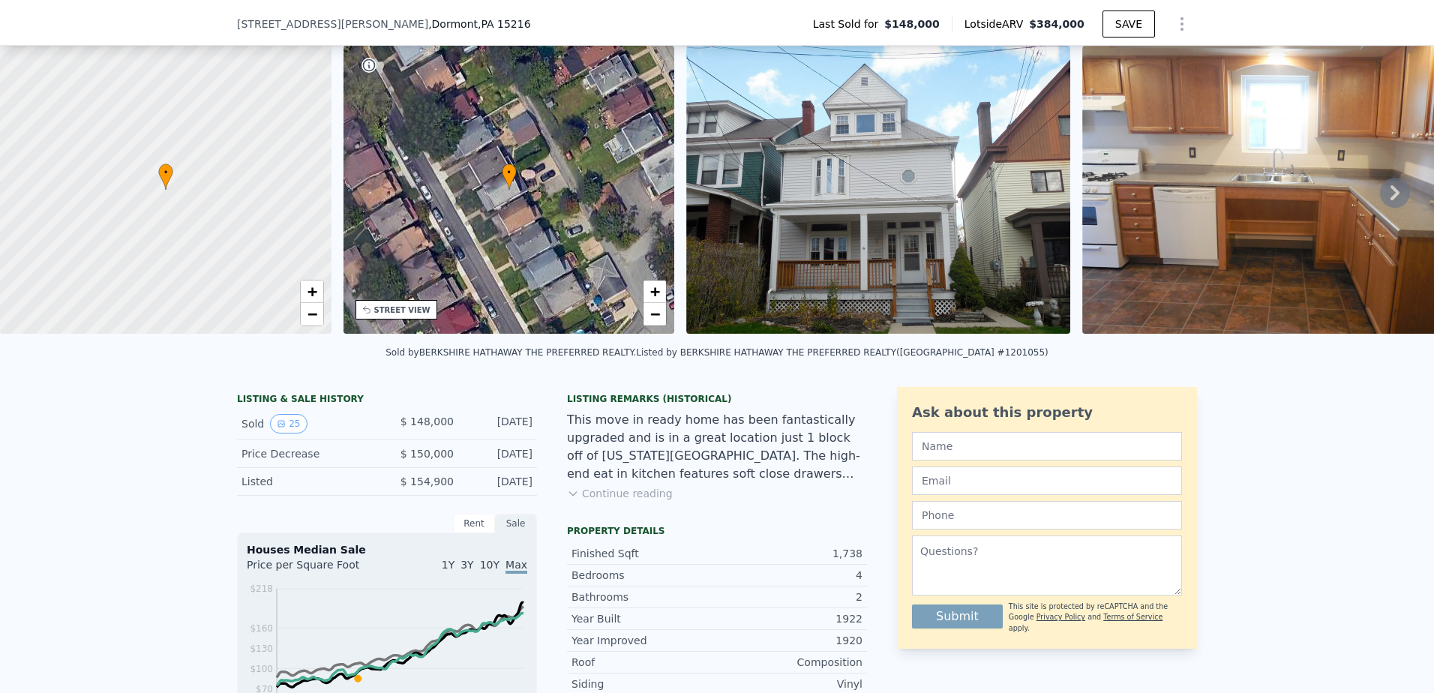
scroll to position [5, 0]
